Goal: Transaction & Acquisition: Purchase product/service

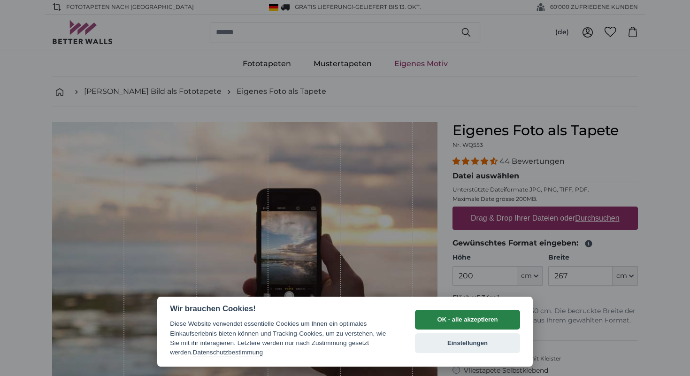
click at [454, 325] on button "OK - alle akzeptieren" at bounding box center [467, 320] width 105 height 20
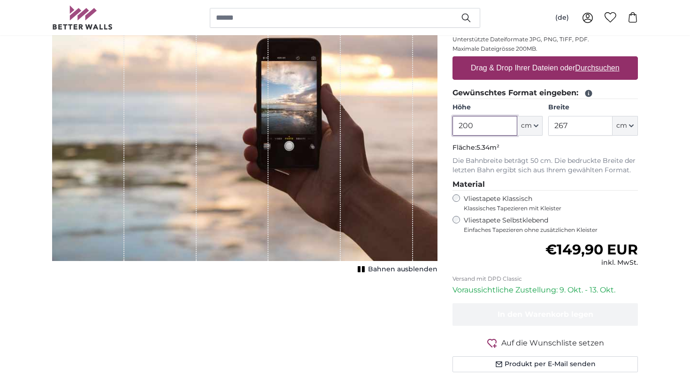
scroll to position [124, 0]
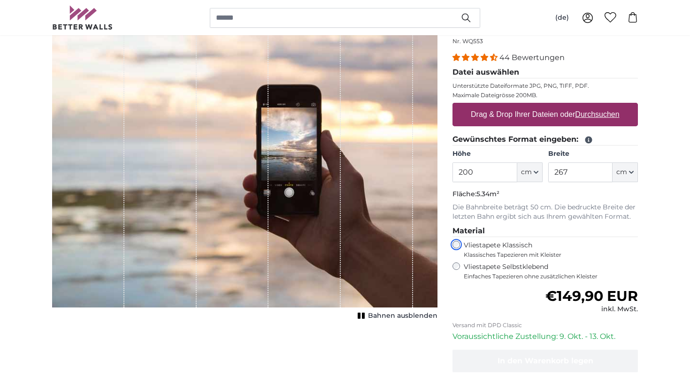
scroll to position [80, 0]
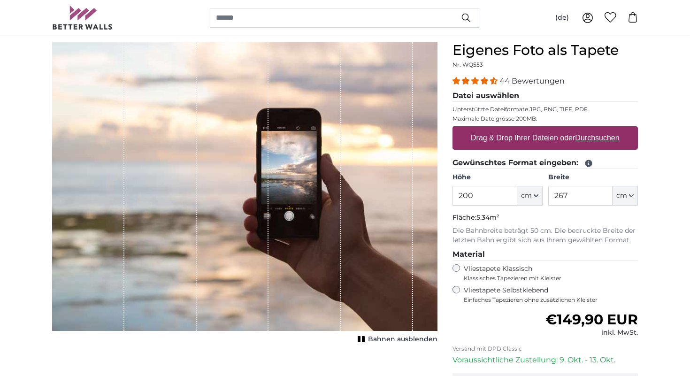
drag, startPoint x: 293, startPoint y: 186, endPoint x: 361, endPoint y: 186, distance: 68.1
click at [361, 186] on div "1 of 1" at bounding box center [244, 186] width 385 height 289
click at [380, 341] on span "Bahnen ausblenden" at bounding box center [402, 339] width 69 height 9
click at [380, 341] on span "Bahnen einblenden" at bounding box center [402, 339] width 69 height 9
click at [380, 341] on span "Bahnen ausblenden" at bounding box center [402, 339] width 69 height 9
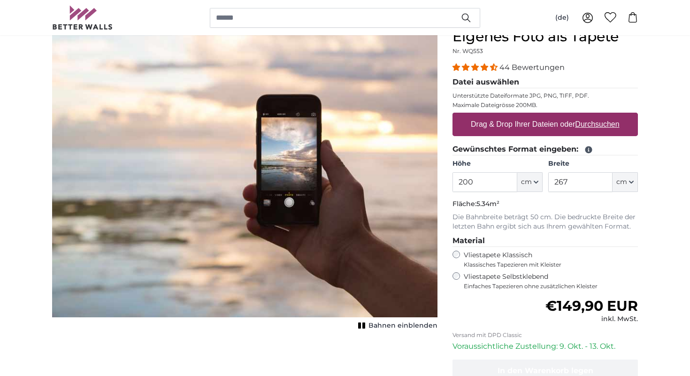
scroll to position [99, 0]
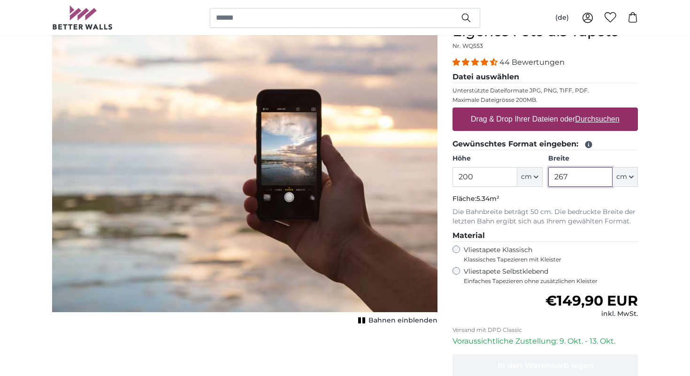
click at [558, 175] on input "267" at bounding box center [580, 177] width 64 height 20
type input "300"
click at [548, 206] on fieldset "Gewünschtes Format eingeben: Höhe 200 ft cm Centimeter (cm) Inches (inch) Feet …" at bounding box center [544, 182] width 185 height 88
click at [488, 178] on input "200" at bounding box center [484, 177] width 64 height 20
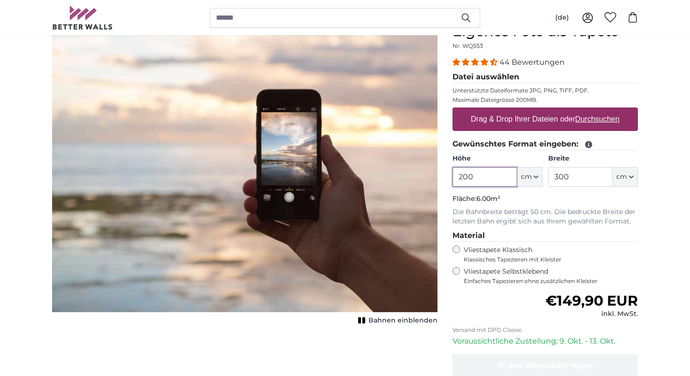
click at [488, 178] on input "200" at bounding box center [484, 177] width 64 height 20
type input "250"
